Goal: Use online tool/utility: Utilize a website feature to perform a specific function

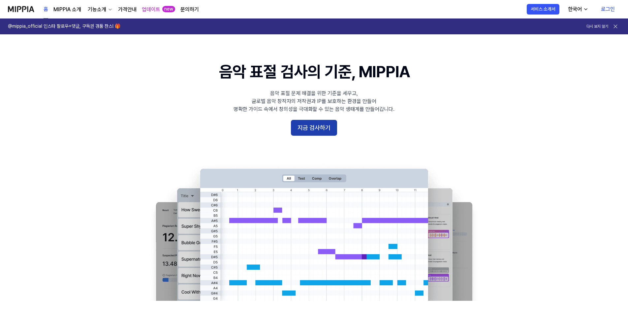
click at [311, 126] on button "지금 검사하기" at bounding box center [314, 128] width 46 height 16
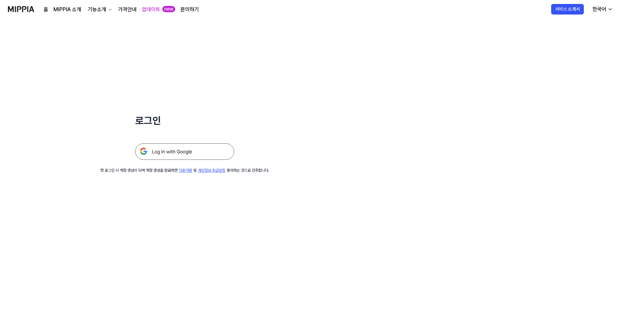
click at [187, 153] on img at bounding box center [184, 151] width 99 height 16
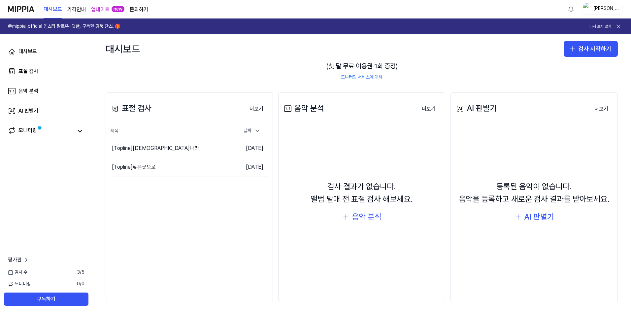
scroll to position [49, 0]
click at [252, 134] on div "날짜" at bounding box center [252, 130] width 22 height 11
click at [258, 130] on icon at bounding box center [257, 130] width 7 height 7
click at [368, 218] on div "음악 분석" at bounding box center [367, 216] width 30 height 13
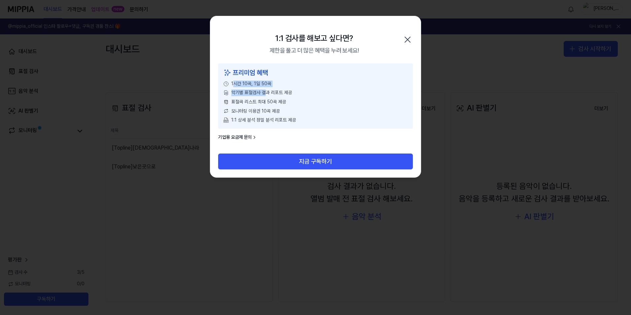
drag, startPoint x: 233, startPoint y: 85, endPoint x: 267, endPoint y: 87, distance: 34.7
click at [267, 87] on div "프리미엄 혜택 1시간 10곡, 1일 50곡 악기별 표절검사 결과 리포트 제공 표절곡 리스트 최대 50곡 제공 모니터링 이용권 10곡 제공 1:…" at bounding box center [315, 95] width 195 height 65
drag, startPoint x: 267, startPoint y: 87, endPoint x: 247, endPoint y: 104, distance: 26.0
click at [247, 104] on span "표절곡 리스트 최대 50곡 제공" at bounding box center [258, 102] width 55 height 7
click at [407, 39] on icon "button" at bounding box center [407, 39] width 11 height 11
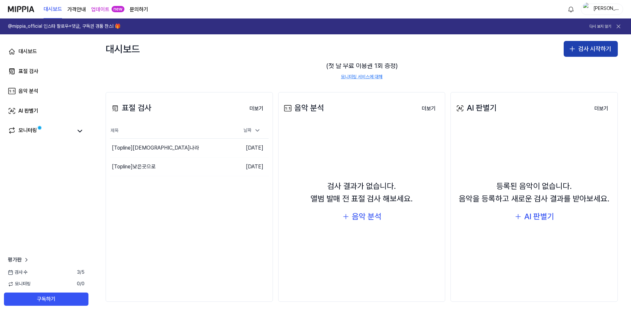
click at [577, 52] on button "검사 시작하기" at bounding box center [590, 49] width 54 height 16
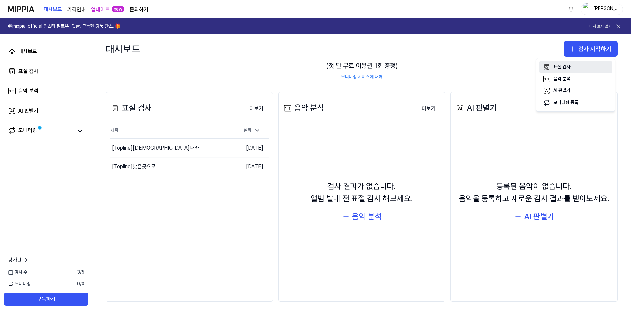
click at [572, 64] on button "표절 검사" at bounding box center [575, 67] width 73 height 12
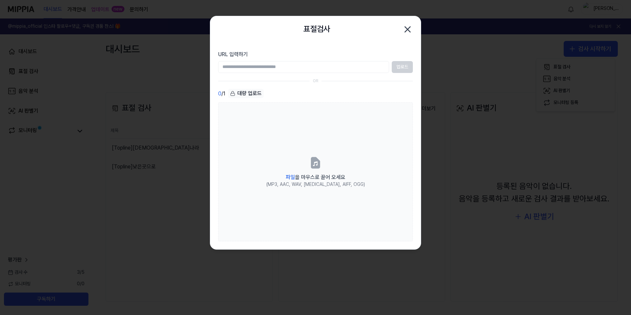
click at [409, 28] on icon "button" at bounding box center [407, 29] width 5 height 5
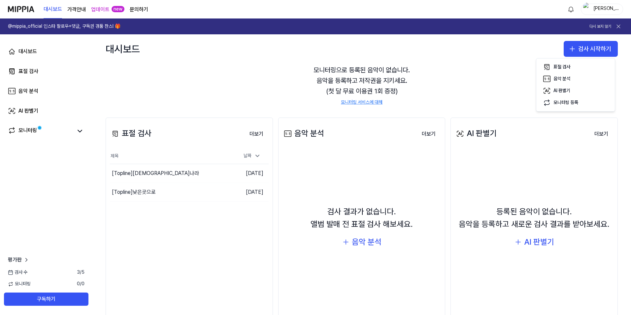
scroll to position [0, 0]
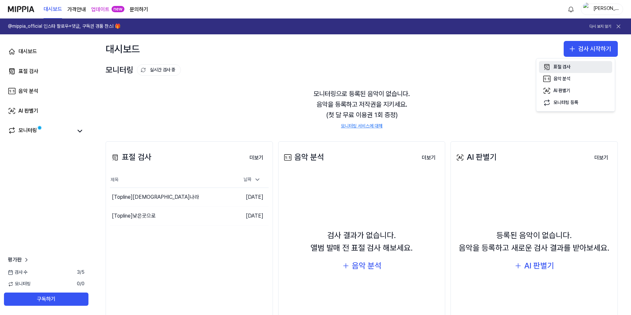
click at [557, 64] on div "표절 검사" at bounding box center [561, 67] width 17 height 7
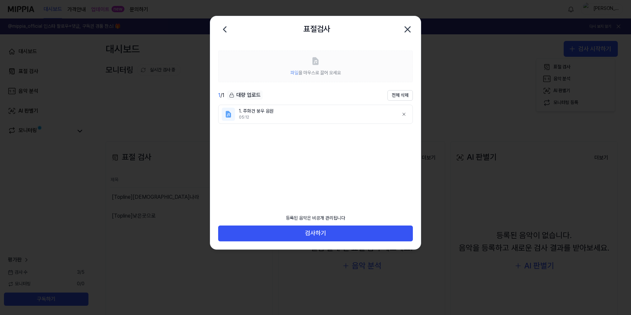
click at [341, 170] on ul "1. 주화건 붕우 음원 05:12" at bounding box center [315, 153] width 195 height 96
click at [404, 114] on icon at bounding box center [403, 113] width 5 height 5
click at [406, 96] on button "전체 삭제" at bounding box center [399, 95] width 25 height 11
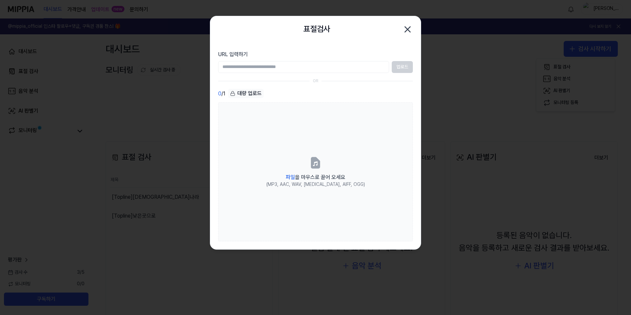
click at [408, 26] on icon "button" at bounding box center [407, 29] width 11 height 11
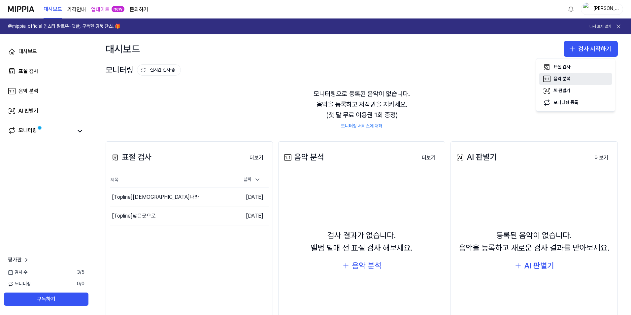
click at [587, 79] on button "음악 분석" at bounding box center [575, 79] width 73 height 12
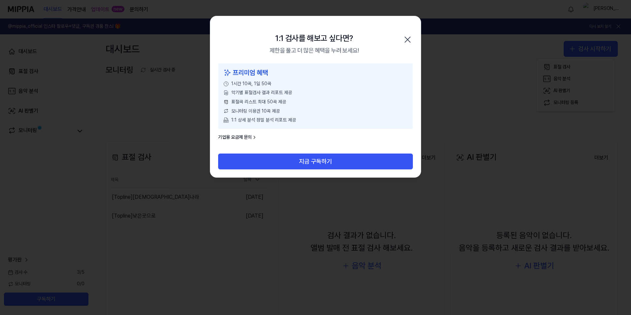
click at [400, 39] on div "1:1 검사를 해보고 싶다면? 제한을 풀고 더 많은 혜택을 누려 보세요! 닫기" at bounding box center [315, 39] width 210 height 47
click at [408, 36] on icon "button" at bounding box center [407, 39] width 11 height 11
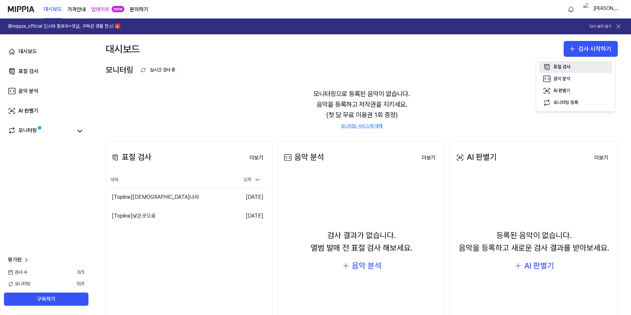
click at [574, 69] on button "표절 검사" at bounding box center [575, 67] width 73 height 12
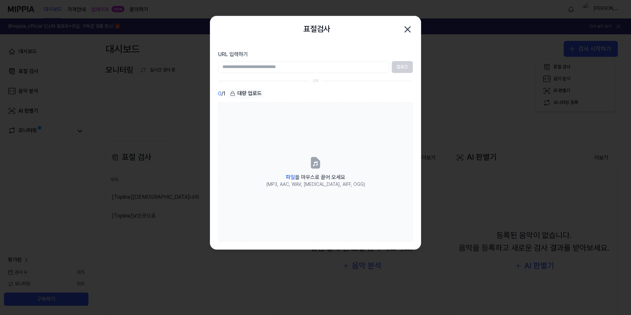
click at [405, 29] on icon "button" at bounding box center [407, 29] width 11 height 11
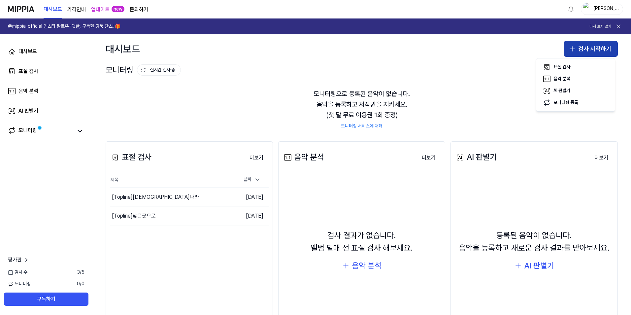
click at [593, 46] on button "검사 시작하기" at bounding box center [590, 49] width 54 height 16
click at [594, 52] on button "검사 시작하기" at bounding box center [590, 49] width 54 height 16
click at [583, 80] on button "음악 분석" at bounding box center [575, 79] width 73 height 12
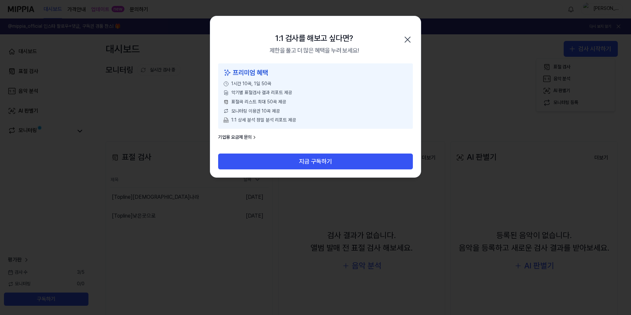
click at [402, 42] on div "1:1 검사를 해보고 싶다면? 제한을 풀고 더 많은 혜택을 누려 보세요! 닫기" at bounding box center [315, 39] width 210 height 47
click at [406, 40] on icon "button" at bounding box center [407, 39] width 11 height 11
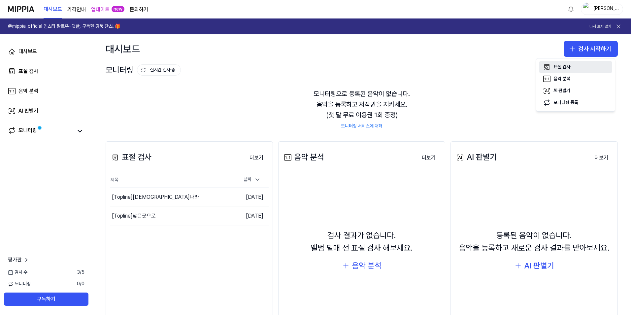
click at [566, 68] on div "표절 검사" at bounding box center [561, 67] width 17 height 7
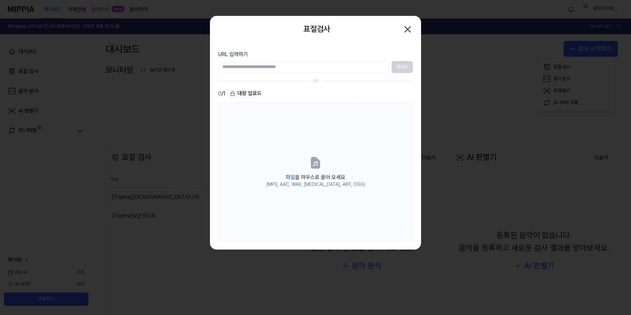
click at [411, 33] on icon "button" at bounding box center [407, 29] width 11 height 11
